Goal: Information Seeking & Learning: Learn about a topic

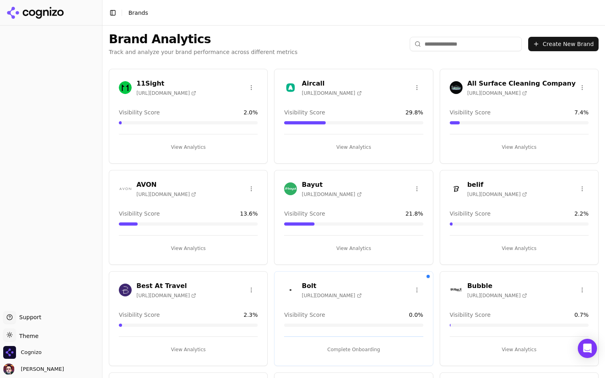
click at [340, 151] on button "View Analytics" at bounding box center [353, 147] width 139 height 13
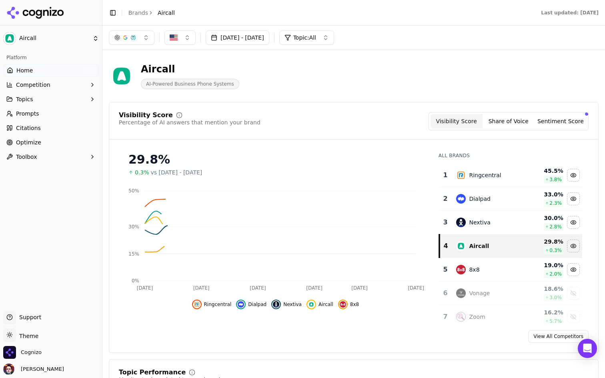
click at [54, 112] on link "Prompts" at bounding box center [51, 113] width 96 height 13
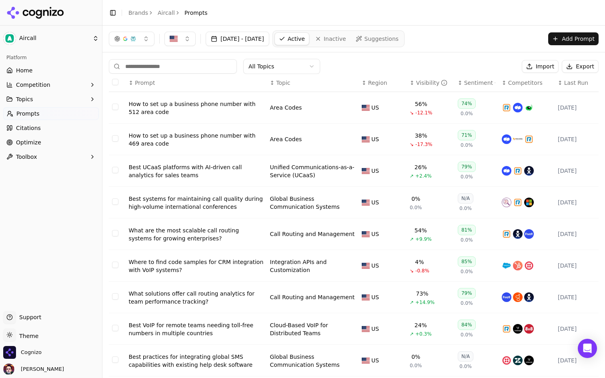
click at [207, 110] on div "How to set up a business phone number with 512 area code" at bounding box center [195, 108] width 135 height 16
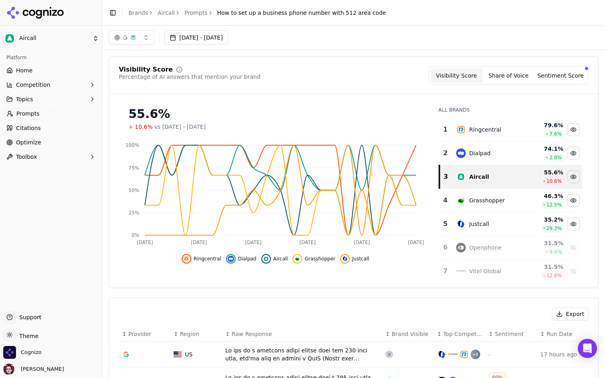
click at [110, 10] on button "Toggle Sidebar" at bounding box center [112, 12] width 11 height 11
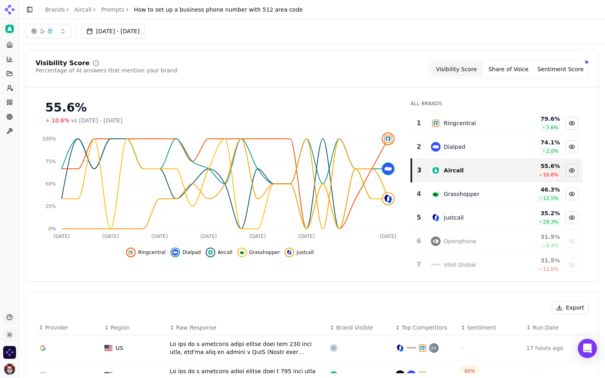
click at [173, 9] on span "How to set up a business phone number with 512 area code" at bounding box center [218, 10] width 169 height 8
click at [112, 10] on link "Prompts" at bounding box center [112, 10] width 23 height 8
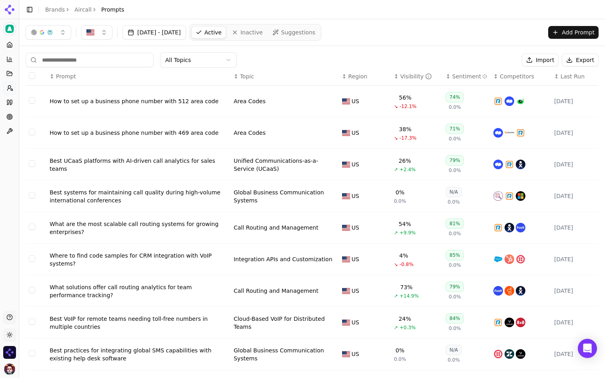
click at [163, 100] on div "How to set up a business phone number with 512 area code" at bounding box center [139, 101] width 178 height 8
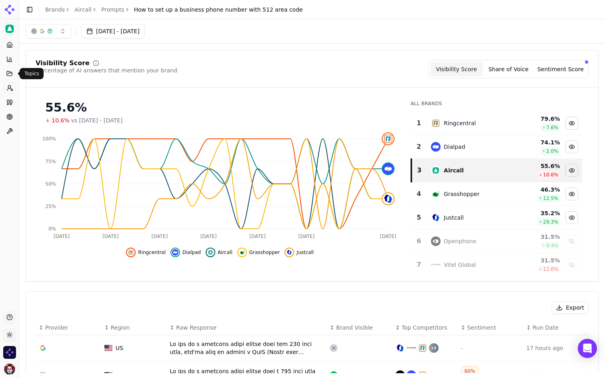
click at [8, 73] on icon at bounding box center [9, 73] width 6 height 6
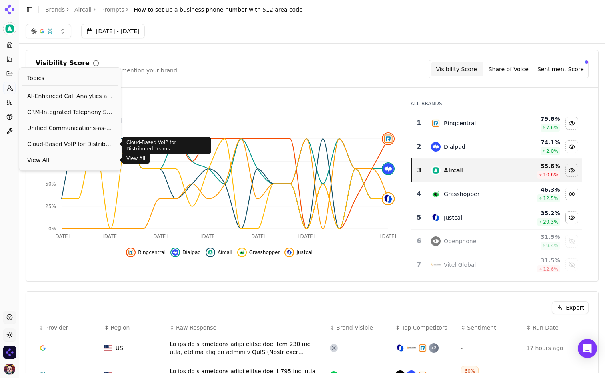
click at [36, 156] on span "View All" at bounding box center [70, 160] width 86 height 8
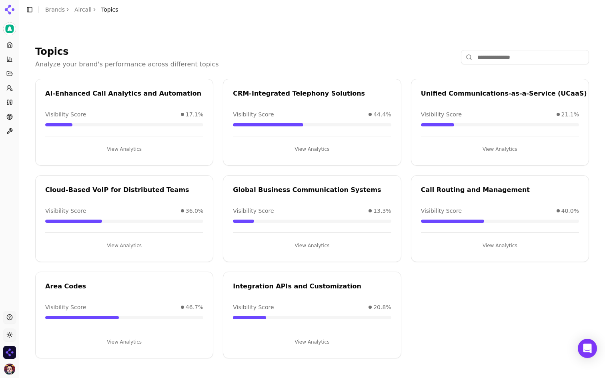
click at [283, 153] on button "View Analytics" at bounding box center [312, 149] width 158 height 13
